Goal: Information Seeking & Learning: Learn about a topic

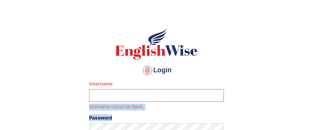
scroll to position [147, 0]
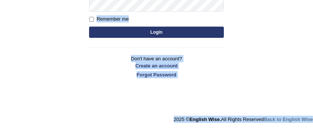
drag, startPoint x: 311, startPoint y: 116, endPoint x: 324, endPoint y: 157, distance: 43.3
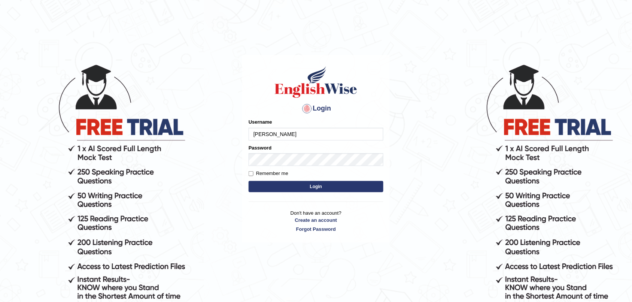
click at [137, 206] on body "Login Please fix the following errors: Username Dee Password Remember me Login …" at bounding box center [316, 182] width 632 height 302
click at [278, 139] on input "Dee" at bounding box center [316, 134] width 135 height 13
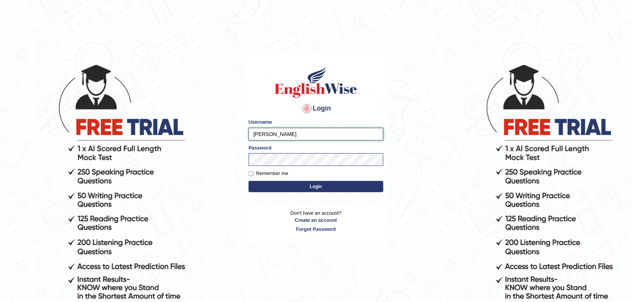
click at [274, 133] on input "Dee Dee" at bounding box center [316, 134] width 135 height 13
type input "DeeDee"
click at [316, 186] on button "Login" at bounding box center [316, 186] width 135 height 11
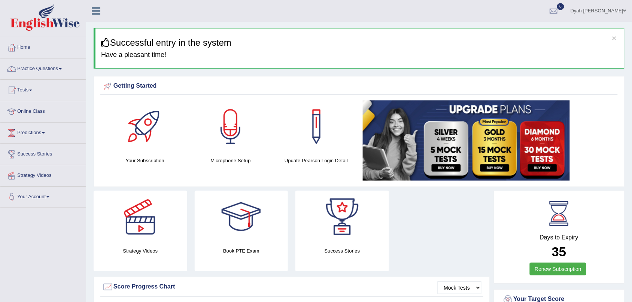
click at [46, 115] on link "Online Class" at bounding box center [42, 110] width 85 height 19
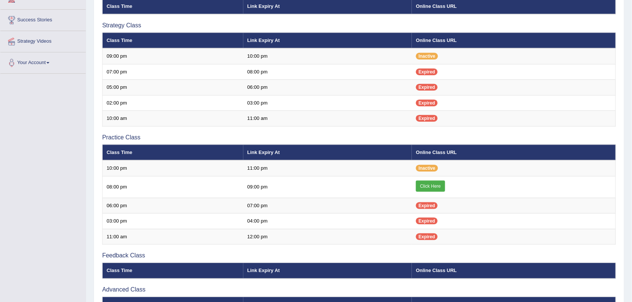
scroll to position [137, 0]
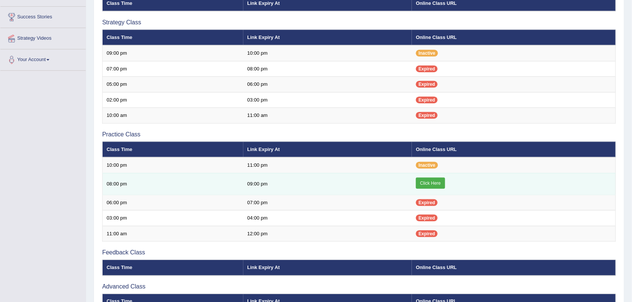
click at [435, 184] on link "Click Here" at bounding box center [430, 182] width 29 height 11
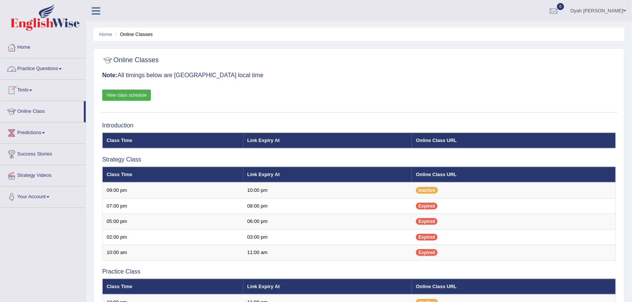
click at [61, 68] on span at bounding box center [60, 68] width 3 height 1
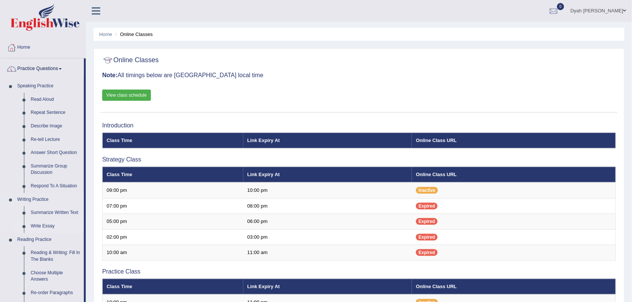
click at [58, 222] on link "Write Essay" at bounding box center [55, 225] width 57 height 13
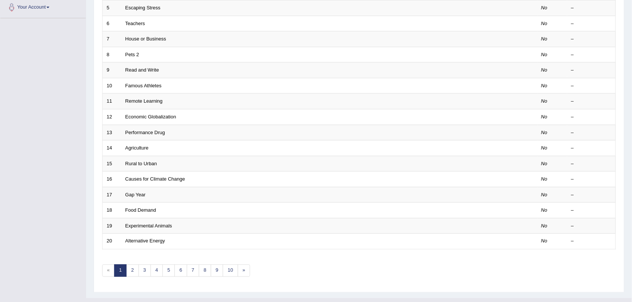
scroll to position [196, 0]
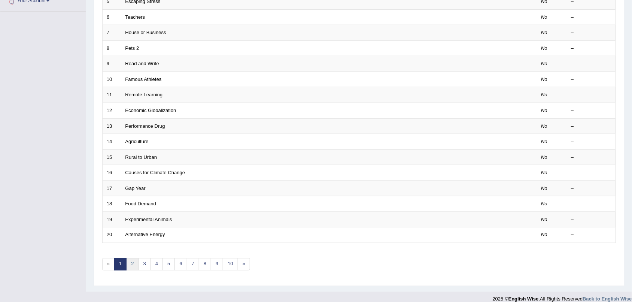
click at [130, 258] on link "2" at bounding box center [132, 264] width 12 height 12
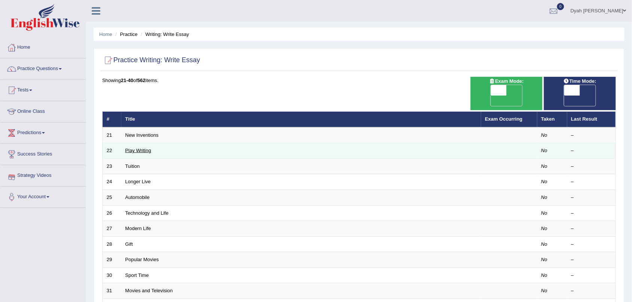
click at [141, 147] on link "Play Writing" at bounding box center [138, 150] width 26 height 6
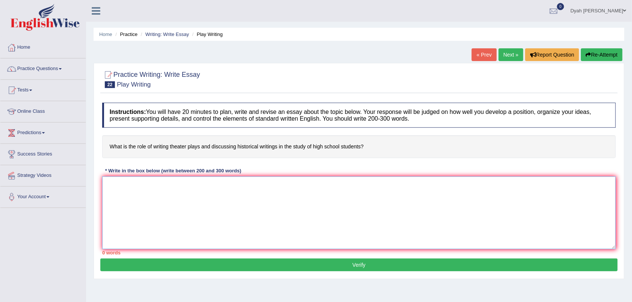
drag, startPoint x: 132, startPoint y: 197, endPoint x: 135, endPoint y: 189, distance: 8.1
click at [134, 194] on textarea at bounding box center [359, 212] width 514 height 73
drag, startPoint x: 119, startPoint y: 86, endPoint x: 179, endPoint y: 95, distance: 61.0
click at [171, 92] on div "Practice Writing: Write Essay 22 Play Writing" at bounding box center [358, 80] width 517 height 26
click at [512, 51] on link "Next »" at bounding box center [511, 54] width 25 height 13
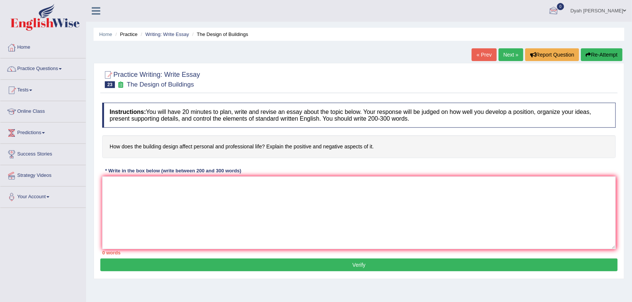
click at [559, 6] on div at bounding box center [553, 11] width 11 height 11
click at [521, 25] on li "See All Alerts" at bounding box center [508, 31] width 107 height 15
click at [564, 4] on span "0" at bounding box center [560, 6] width 7 height 7
drag, startPoint x: 357, startPoint y: 265, endPoint x: 359, endPoint y: 259, distance: 6.5
click at [359, 259] on button "Verify" at bounding box center [358, 264] width 517 height 13
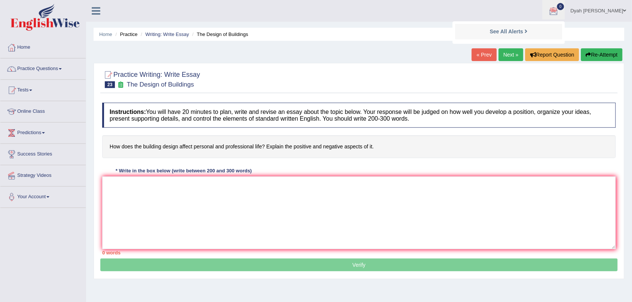
drag, startPoint x: 359, startPoint y: 259, endPoint x: 354, endPoint y: 254, distance: 6.9
click at [360, 258] on div "Instructions: You will have 20 minutes to plan, write and revise an essay about…" at bounding box center [358, 178] width 517 height 159
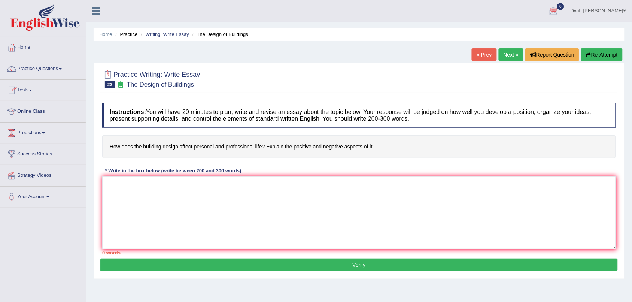
click at [111, 81] on h2 "Practice Writing: Write Essay 23 The Design of Buildings" at bounding box center [151, 78] width 98 height 19
click at [109, 71] on div at bounding box center [107, 74] width 11 height 11
click at [62, 68] on span at bounding box center [60, 68] width 3 height 1
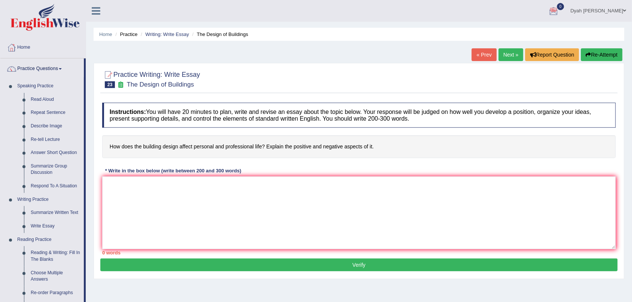
drag, startPoint x: 88, startPoint y: 111, endPoint x: 86, endPoint y: 169, distance: 58.0
click at [75, 173] on div "Toggle navigation Home Practice Questions Speaking Practice Read Aloud Repeat S…" at bounding box center [316, 194] width 632 height 389
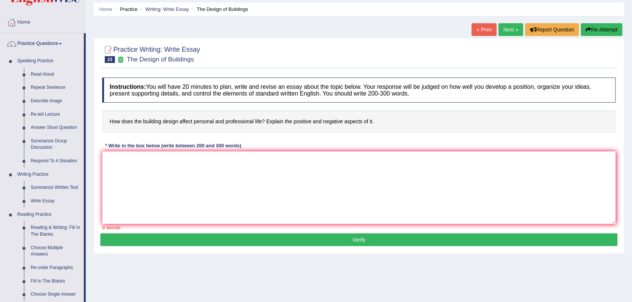
scroll to position [47, 0]
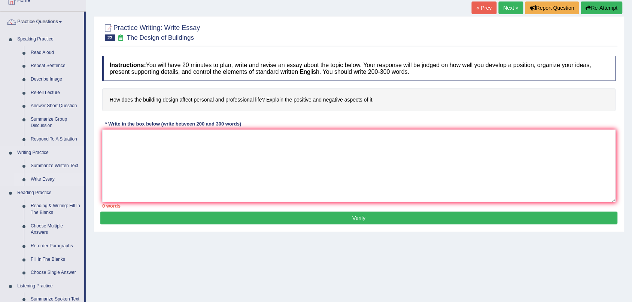
click at [48, 179] on link "Write Essay" at bounding box center [55, 179] width 57 height 13
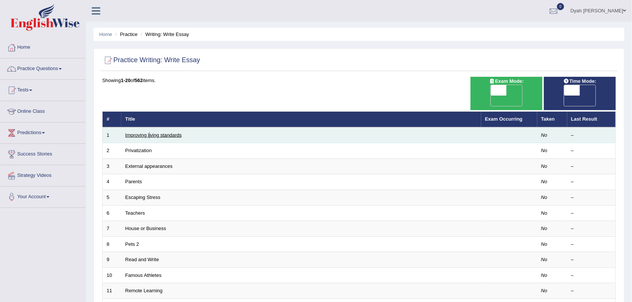
click at [150, 127] on td "Improving living standards" at bounding box center [301, 135] width 360 height 16
click at [150, 132] on link "Improving living standards" at bounding box center [153, 135] width 57 height 6
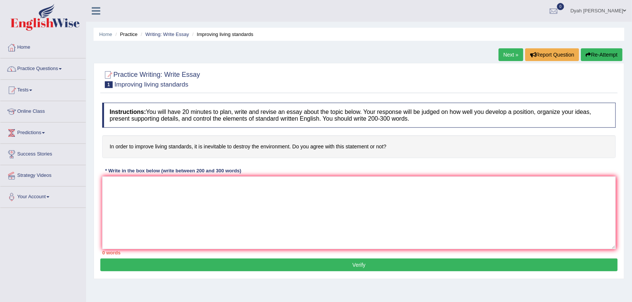
click at [62, 68] on span at bounding box center [60, 68] width 3 height 1
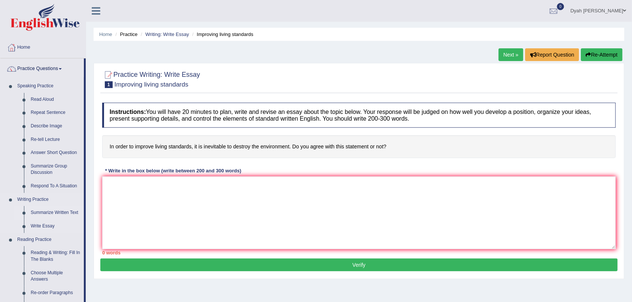
click at [61, 210] on link "Summarize Written Text" at bounding box center [55, 212] width 57 height 13
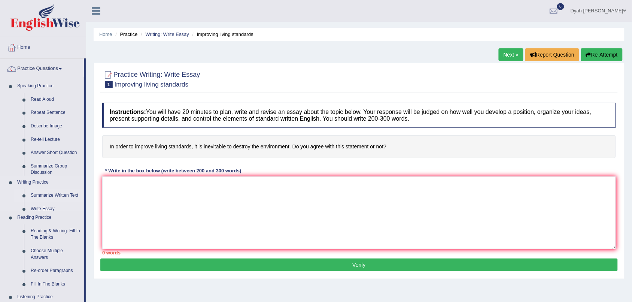
scroll to position [47, 0]
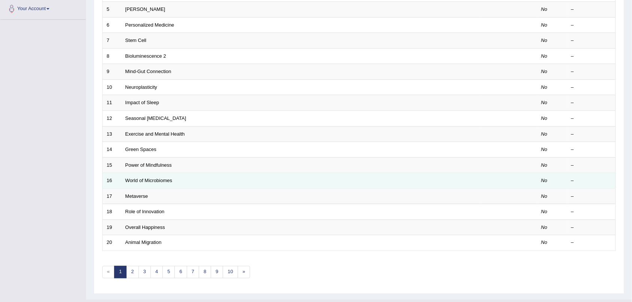
scroll to position [185, 0]
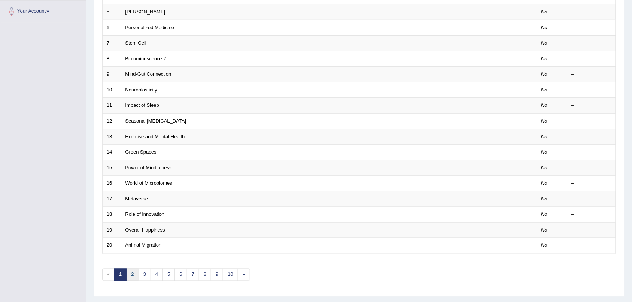
click at [131, 268] on link "2" at bounding box center [132, 274] width 12 height 12
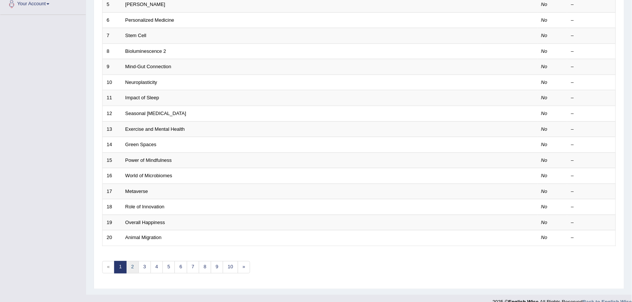
scroll to position [196, 0]
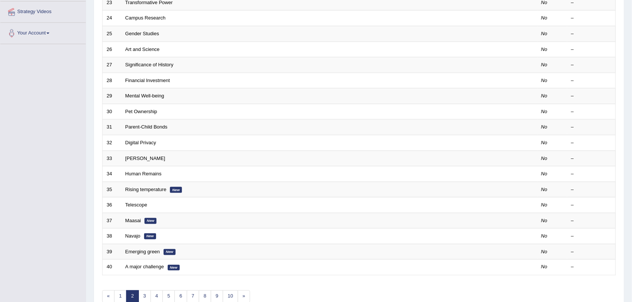
scroll to position [196, 0]
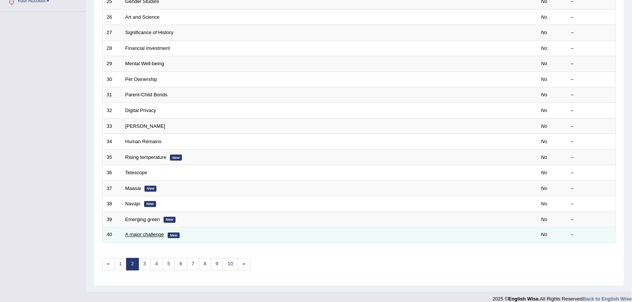
click at [152, 232] on link "A major challenge" at bounding box center [144, 235] width 39 height 6
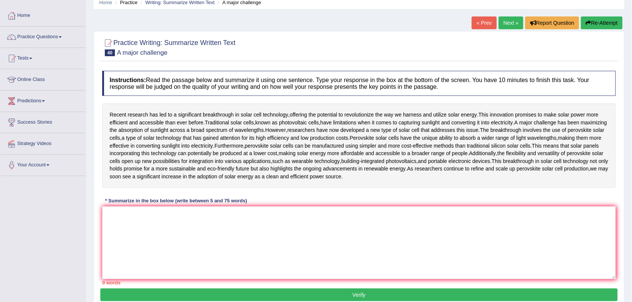
scroll to position [32, 0]
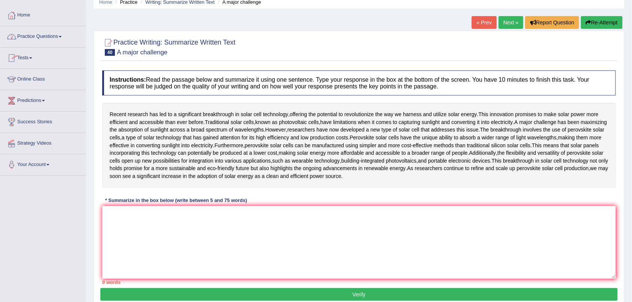
click at [62, 34] on link "Practice Questions" at bounding box center [42, 35] width 85 height 19
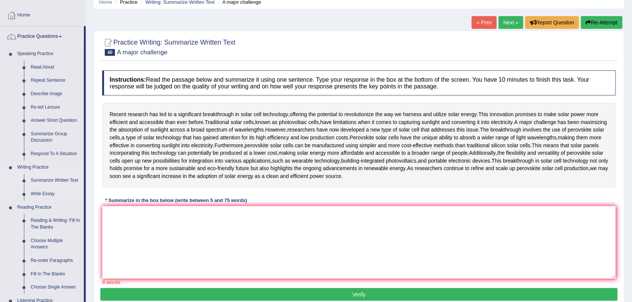
click at [60, 182] on link "Summarize Written Text" at bounding box center [55, 180] width 57 height 13
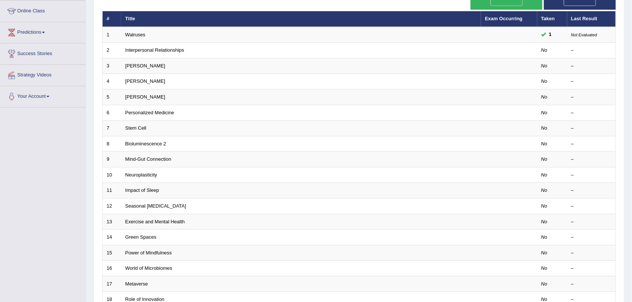
scroll to position [196, 0]
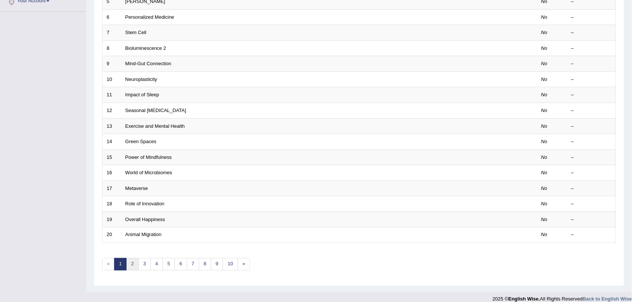
click at [135, 258] on link "2" at bounding box center [132, 264] width 12 height 12
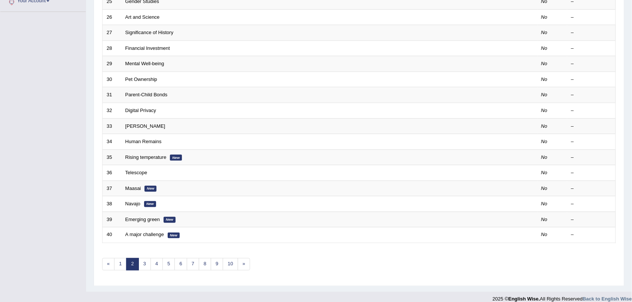
scroll to position [195, 0]
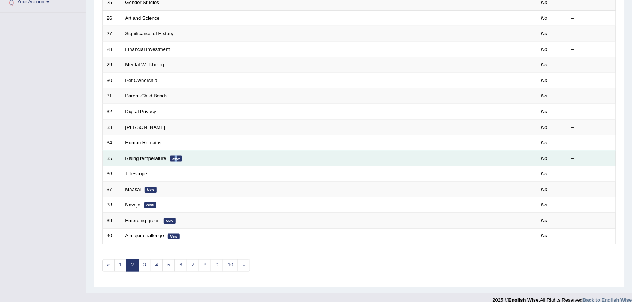
click at [176, 156] on em "New" at bounding box center [176, 159] width 12 height 6
click at [165, 155] on link "Rising temperature" at bounding box center [145, 158] width 41 height 6
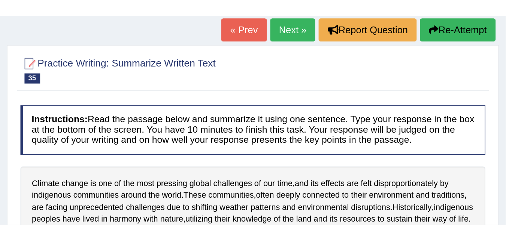
scroll to position [47, 0]
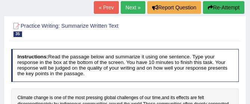
drag, startPoint x: 251, startPoint y: 0, endPoint x: 67, endPoint y: 44, distance: 189.4
click at [232, 25] on div at bounding box center [125, 28] width 228 height 19
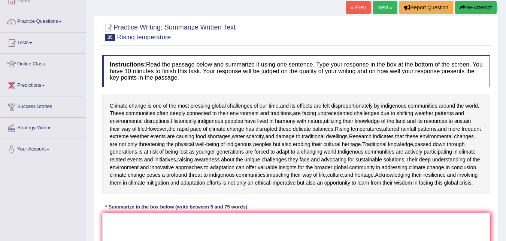
drag, startPoint x: 427, startPoint y: 36, endPoint x: 401, endPoint y: 14, distance: 34.6
click at [420, 27] on div at bounding box center [295, 31] width 387 height 23
click at [299, 26] on div at bounding box center [295, 31] width 387 height 23
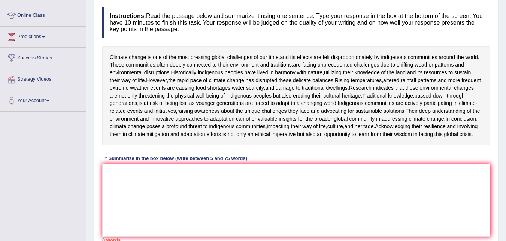
scroll to position [97, 0]
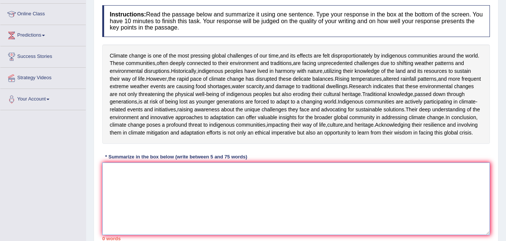
drag, startPoint x: 127, startPoint y: 223, endPoint x: 134, endPoint y: 219, distance: 8.6
click at [134, 219] on textarea at bounding box center [295, 199] width 387 height 73
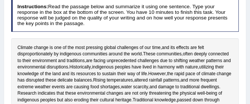
type textarea "Climate is change is one themost pressing global challenges of our time"
click at [182, 26] on h4 "Instructions: Read the passage below and summarize it using one sentence. Type …" at bounding box center [125, 15] width 228 height 33
drag, startPoint x: 161, startPoint y: 21, endPoint x: 154, endPoint y: 27, distance: 8.5
click at [159, 24] on h4 "Instructions: Read the passage below and summarize it using one sentence. Type …" at bounding box center [125, 15] width 228 height 33
